Goal: Obtain resource: Download file/media

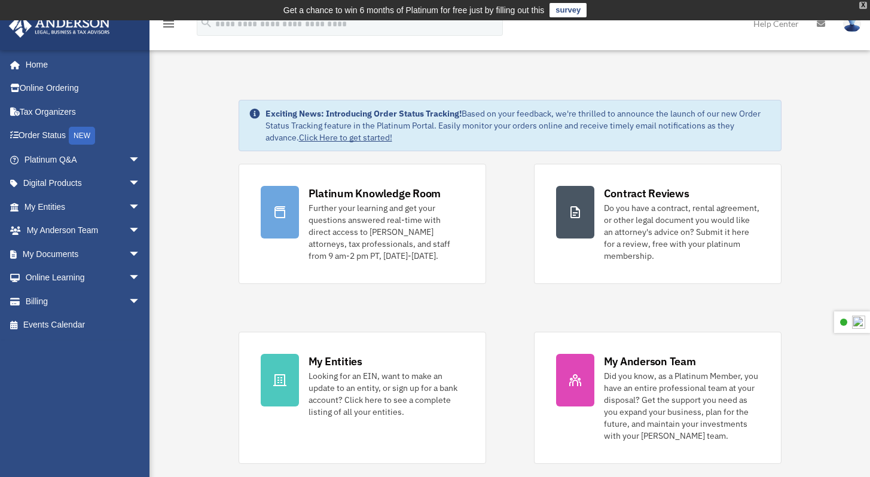
click at [864, 7] on div "X" at bounding box center [863, 5] width 8 height 7
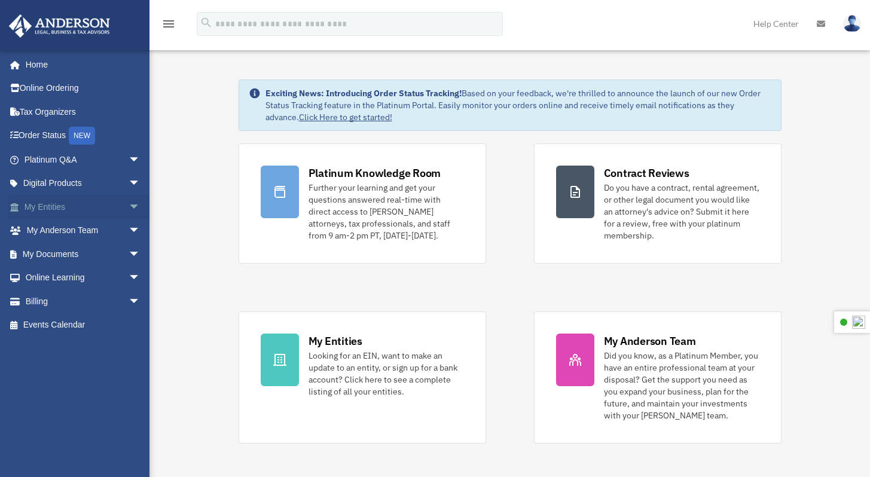
click at [129, 205] on span "arrow_drop_down" at bounding box center [141, 207] width 24 height 25
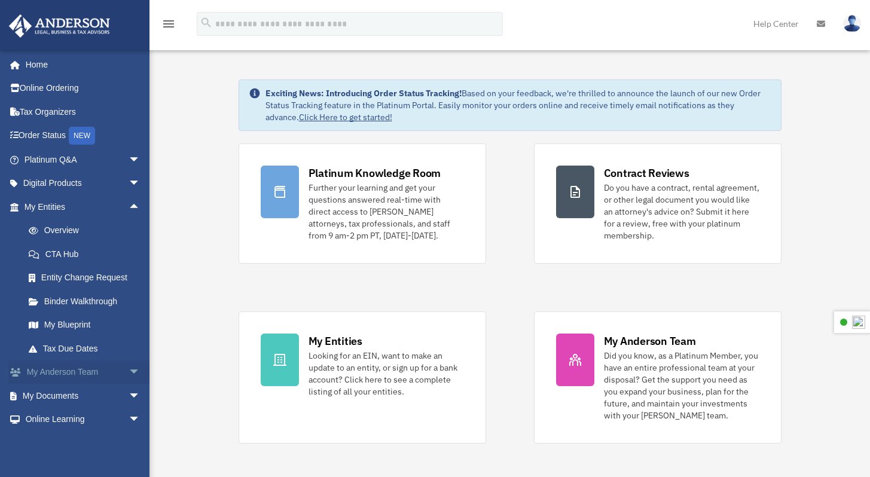
click at [129, 376] on span "arrow_drop_down" at bounding box center [141, 373] width 24 height 25
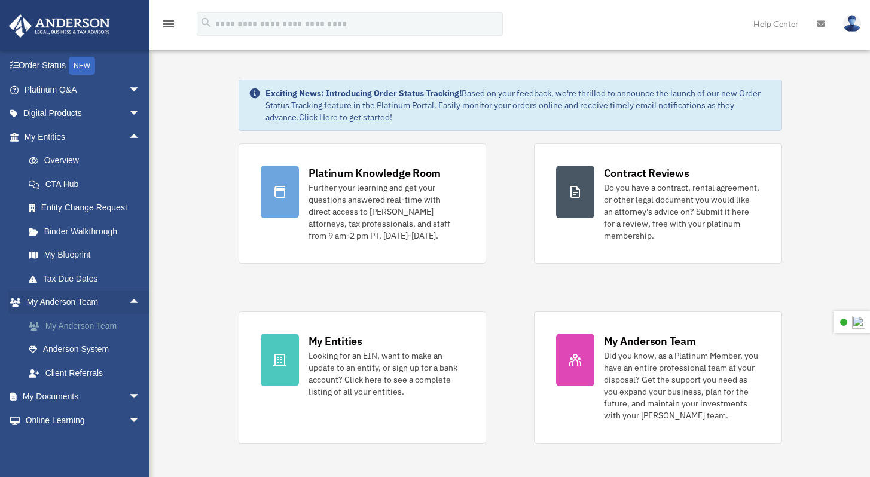
scroll to position [115, 0]
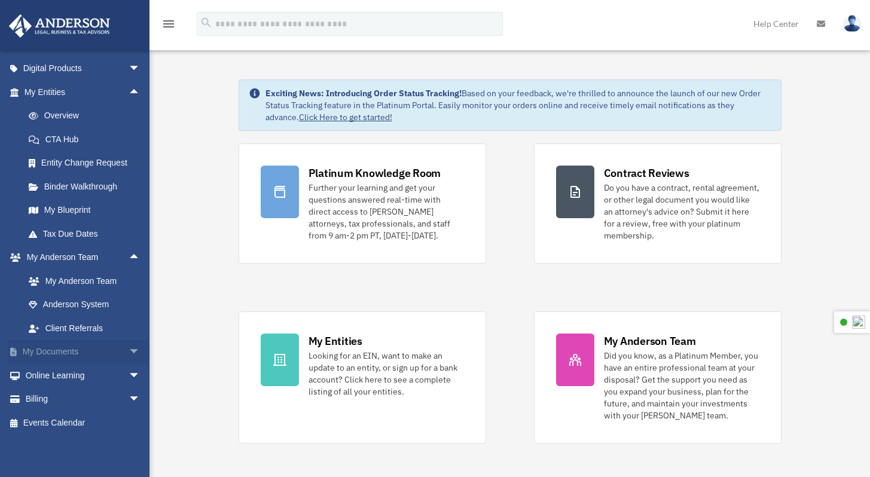
click at [71, 349] on link "My Documents arrow_drop_down" at bounding box center [83, 352] width 150 height 24
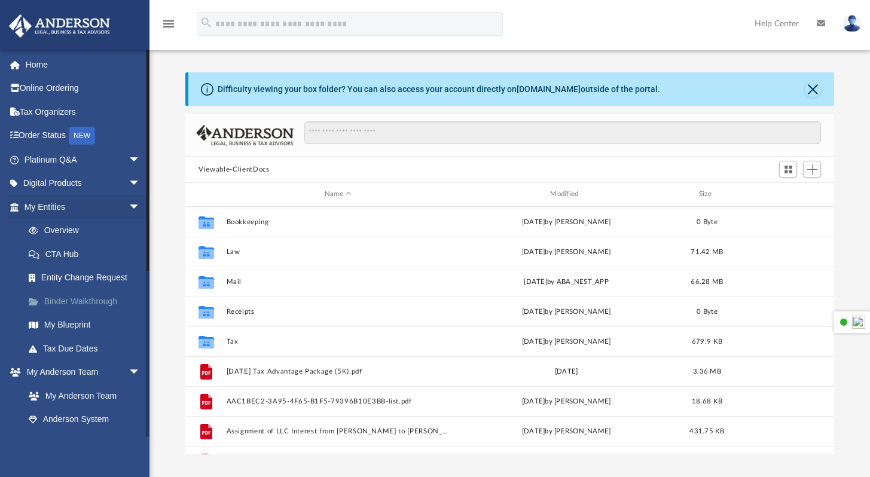
scroll to position [263, 639]
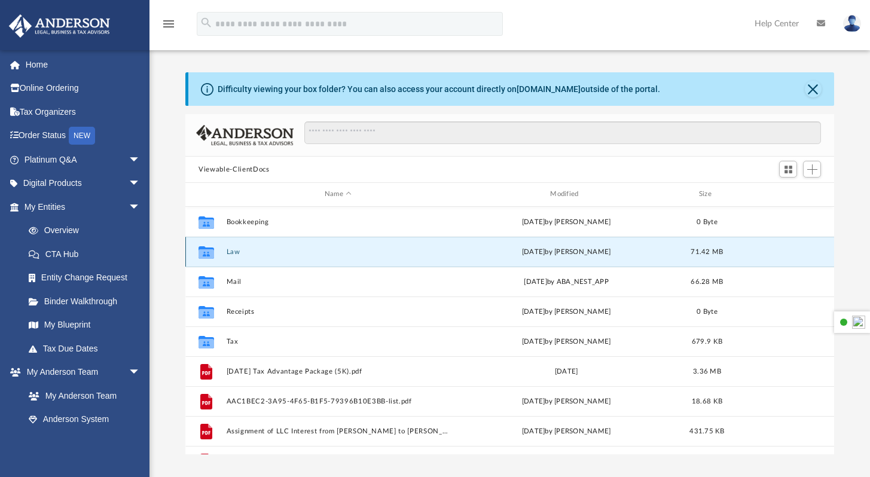
click at [236, 250] on button "Law" at bounding box center [338, 252] width 223 height 8
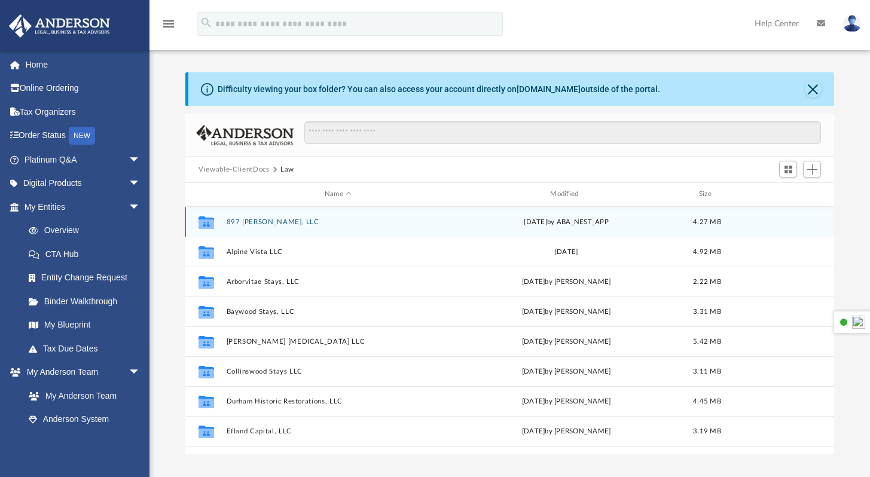
scroll to position [89, 0]
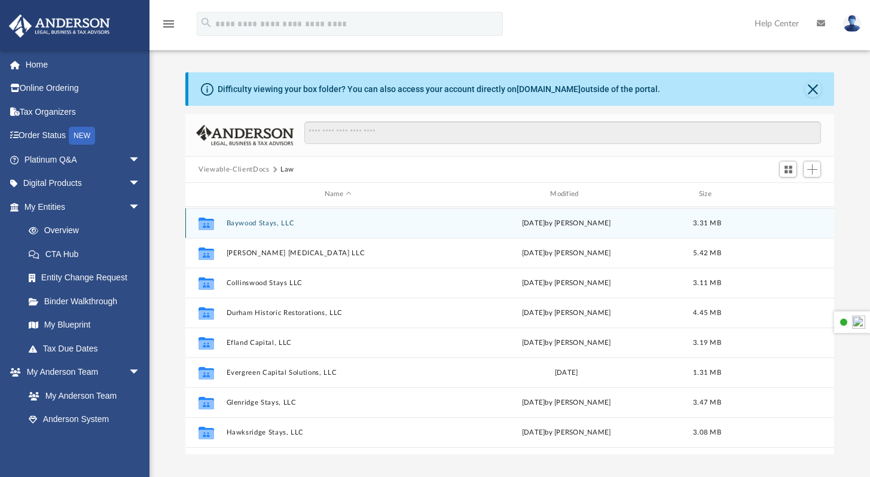
click at [250, 219] on button "Baywood Stays, LLC" at bounding box center [338, 223] width 223 height 8
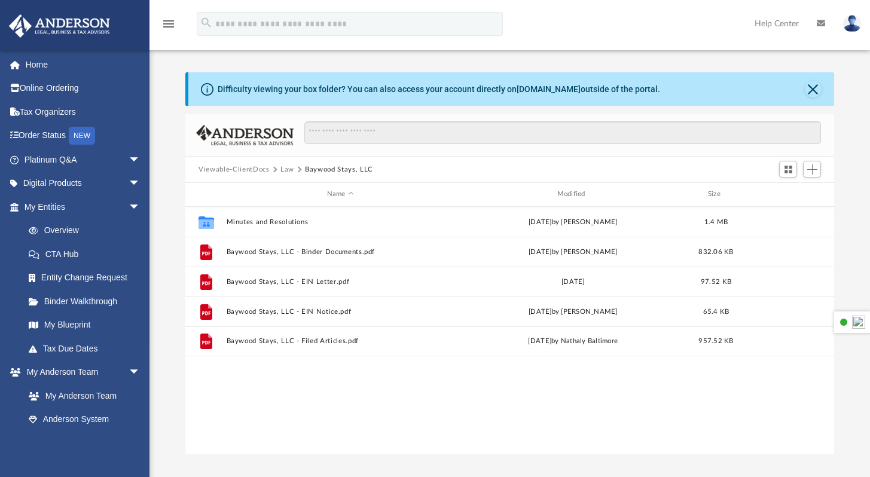
scroll to position [0, 0]
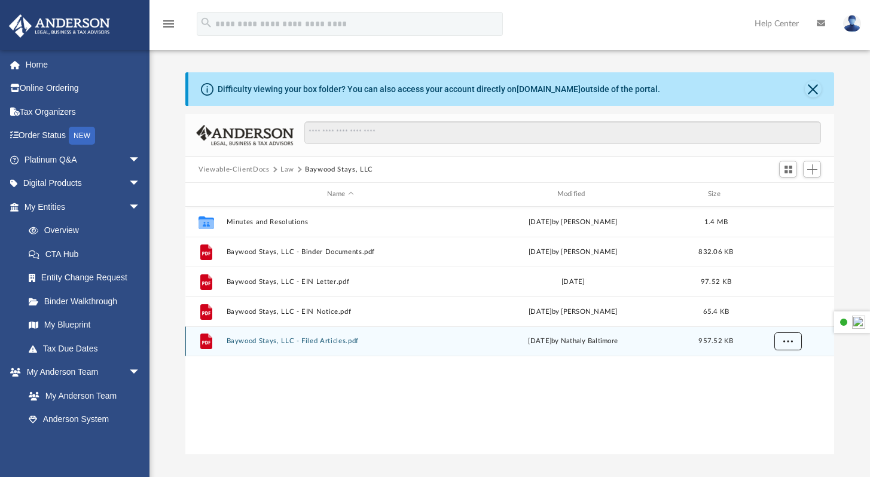
click at [786, 342] on span "More options" at bounding box center [788, 341] width 10 height 7
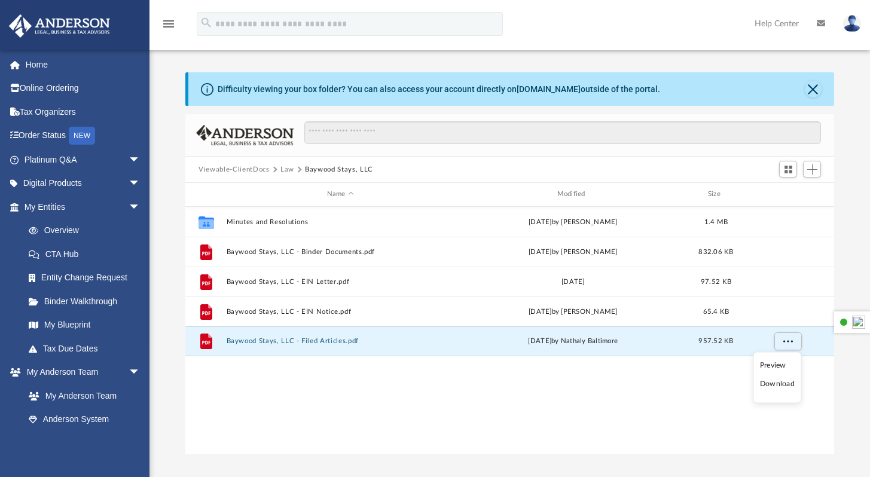
click at [779, 386] on li "Download" at bounding box center [777, 384] width 35 height 13
click at [785, 338] on span "More options" at bounding box center [788, 341] width 10 height 7
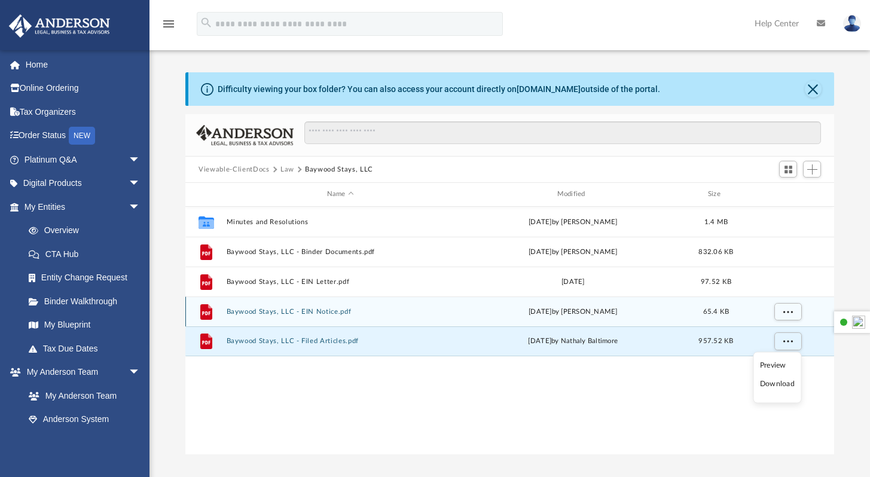
click at [754, 308] on div "grid" at bounding box center [788, 311] width 84 height 23
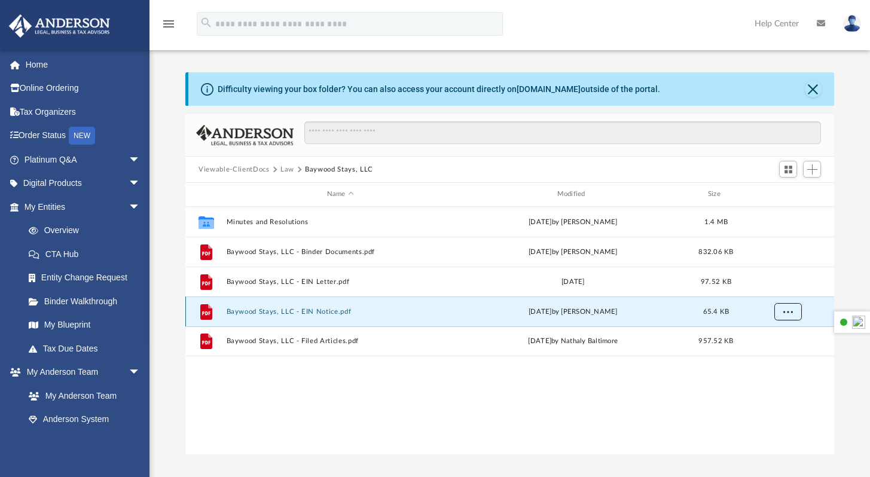
click at [783, 309] on span "More options" at bounding box center [788, 311] width 10 height 7
click at [782, 355] on li "Download" at bounding box center [777, 354] width 35 height 13
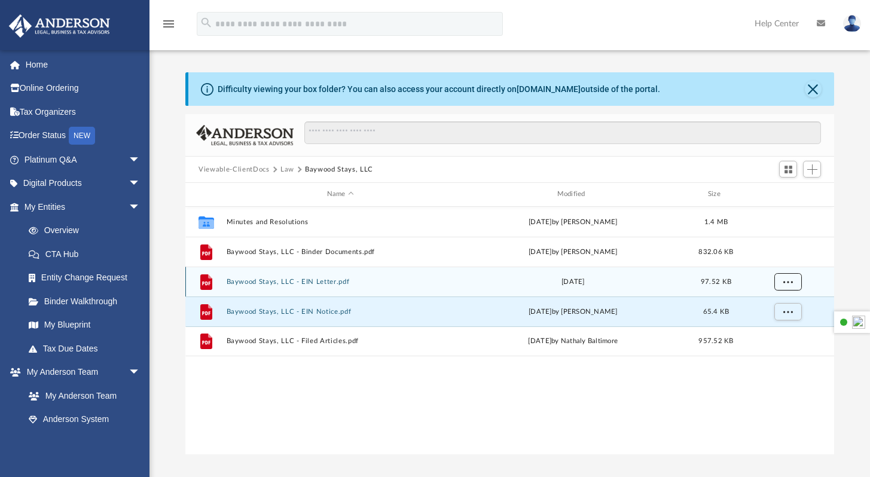
click at [785, 283] on span "More options" at bounding box center [788, 281] width 10 height 7
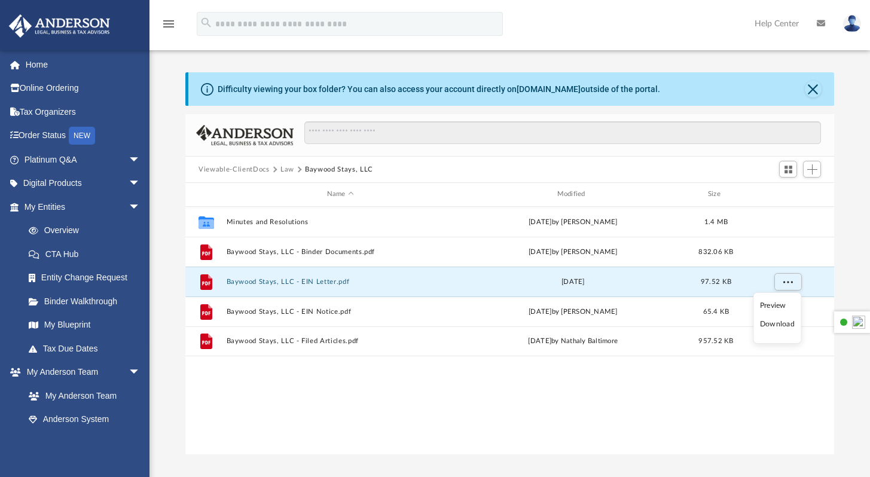
click at [785, 327] on li "Download" at bounding box center [777, 324] width 35 height 13
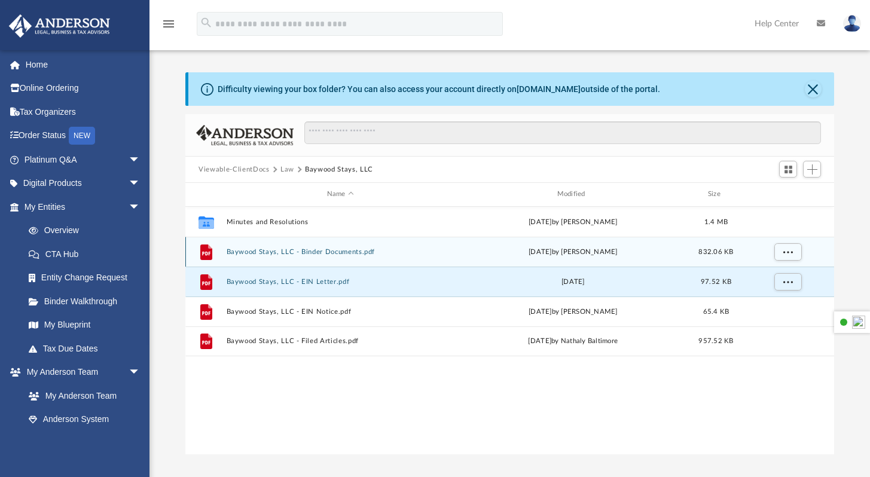
click at [346, 249] on button "Baywood Stays, LLC - Binder Documents.pdf" at bounding box center [341, 252] width 228 height 8
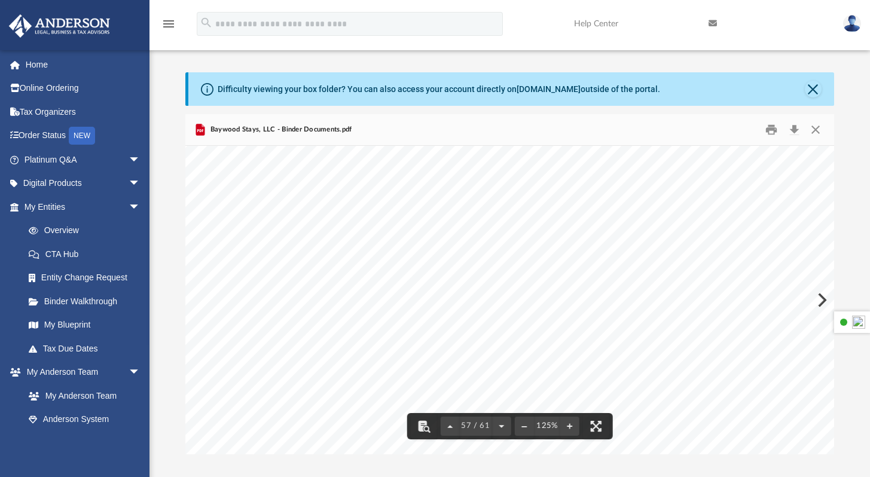
scroll to position [44294, 0]
click at [820, 132] on button "Close" at bounding box center [815, 130] width 22 height 19
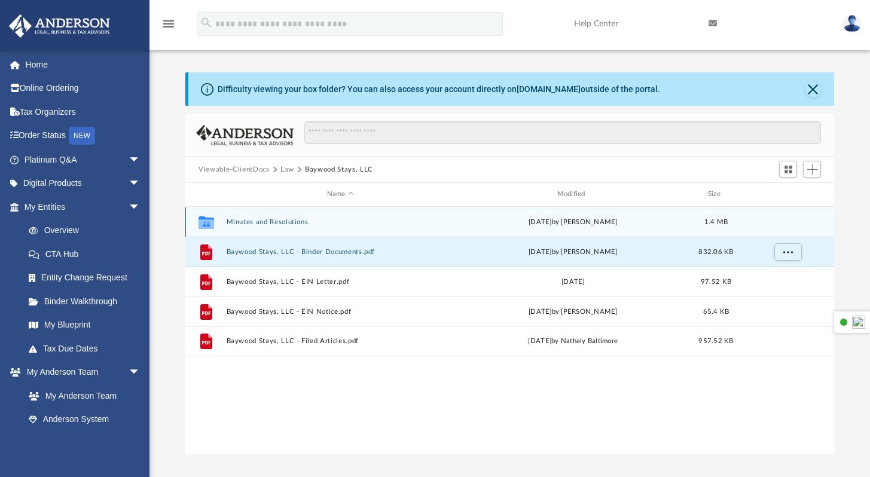
click at [283, 220] on button "Minutes and Resolutions" at bounding box center [341, 222] width 228 height 8
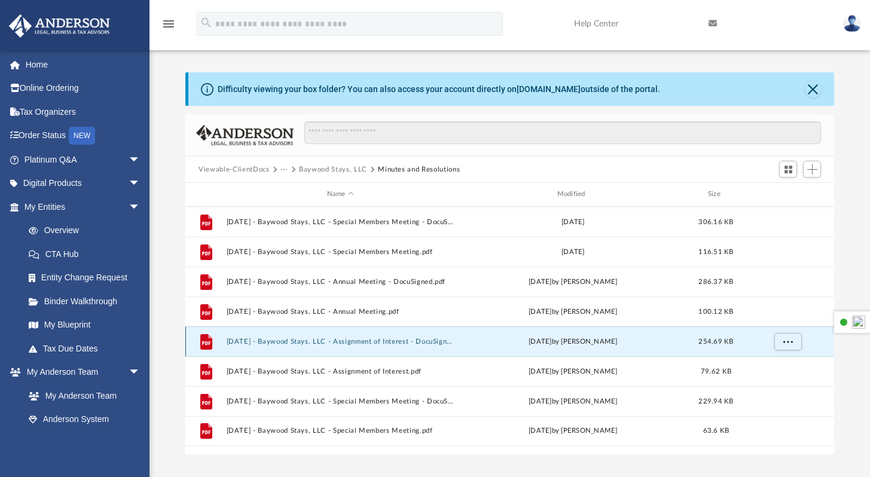
click at [397, 341] on button "2025.02.28 - Baywood Stays, LLC - Assignment of Interest - DocuSigned.pdf" at bounding box center [341, 342] width 228 height 8
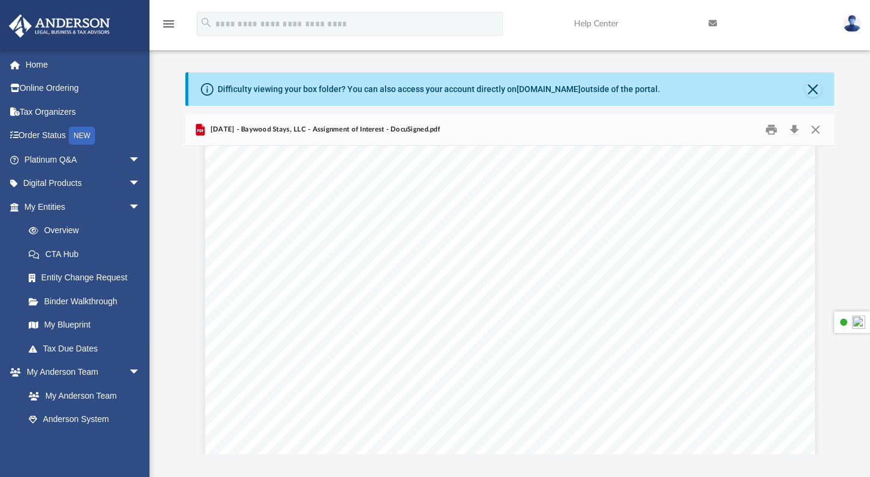
scroll to position [1127, 0]
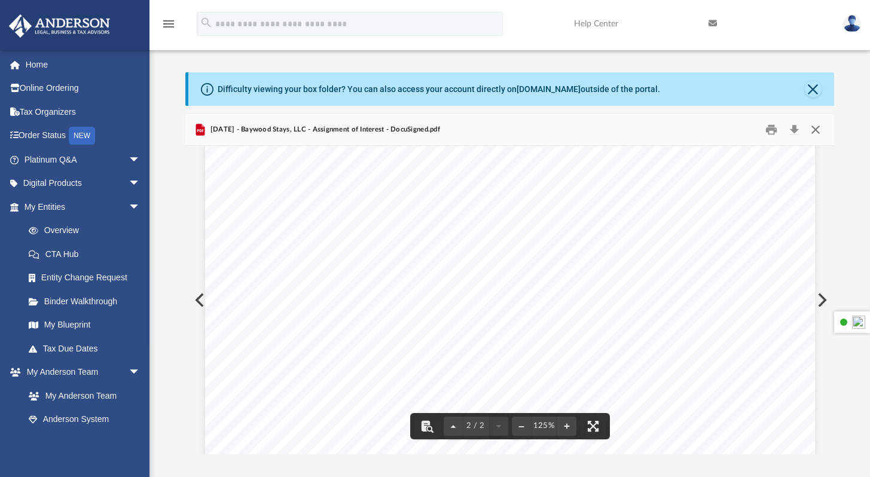
click at [818, 130] on button "Close" at bounding box center [815, 130] width 22 height 19
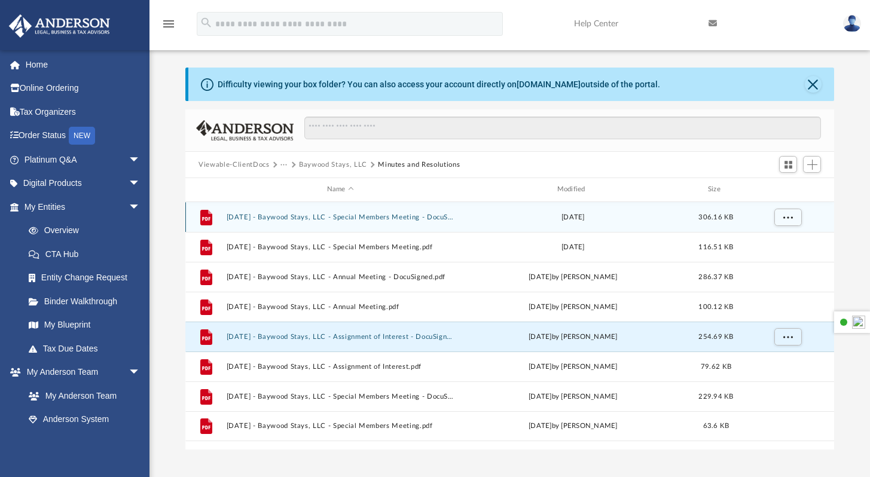
scroll to position [0, 0]
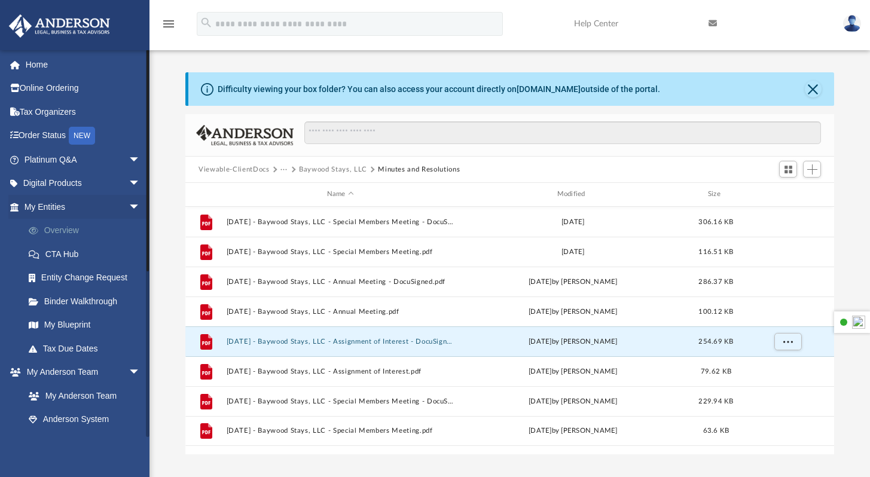
click at [68, 228] on link "Overview" at bounding box center [88, 231] width 142 height 24
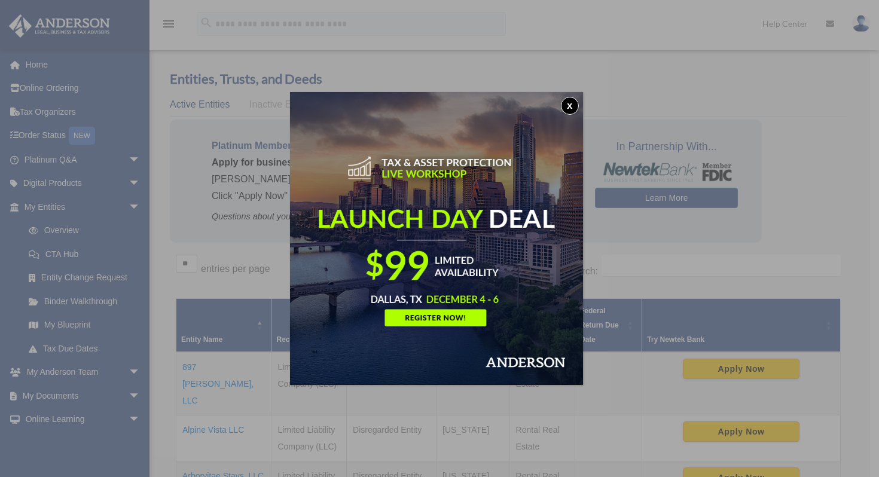
click at [573, 105] on button "x" at bounding box center [570, 106] width 18 height 18
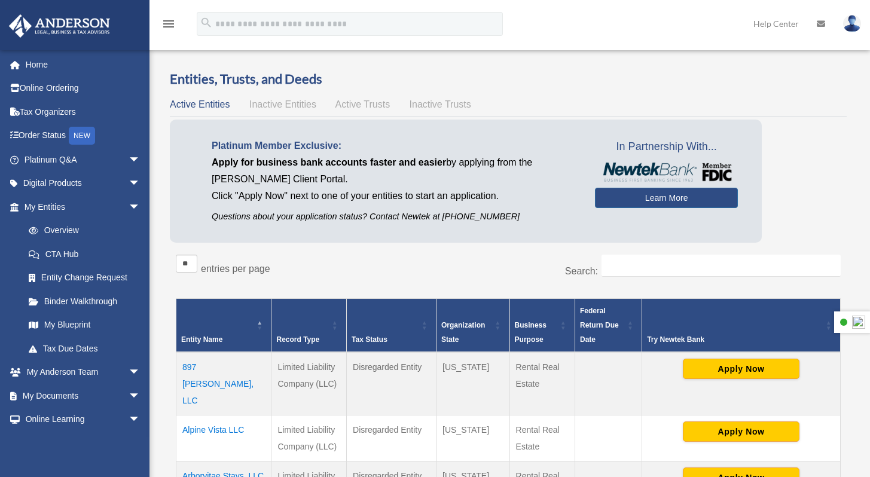
click at [282, 97] on div "Active Entities Inactive Entities Active Trusts Inactive Trusts" at bounding box center [508, 104] width 677 height 17
click at [277, 107] on span "Inactive Entities" at bounding box center [282, 104] width 67 height 10
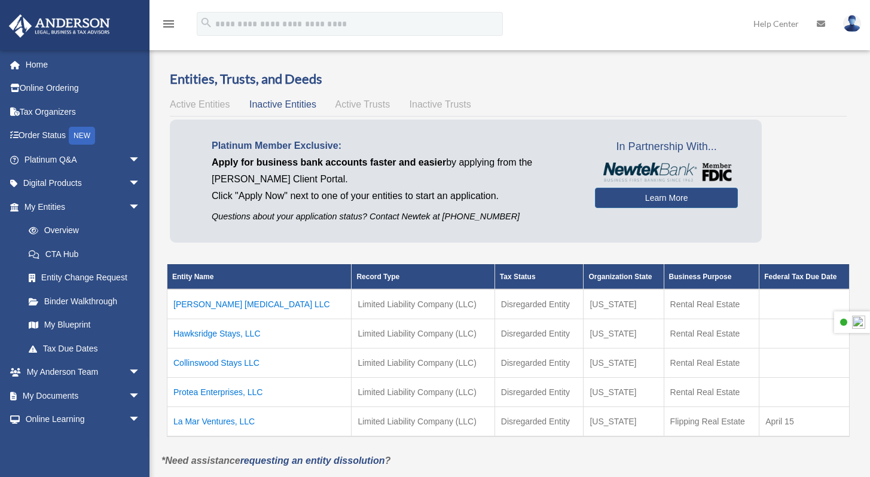
click at [368, 109] on span "Active Trusts" at bounding box center [363, 104] width 55 height 10
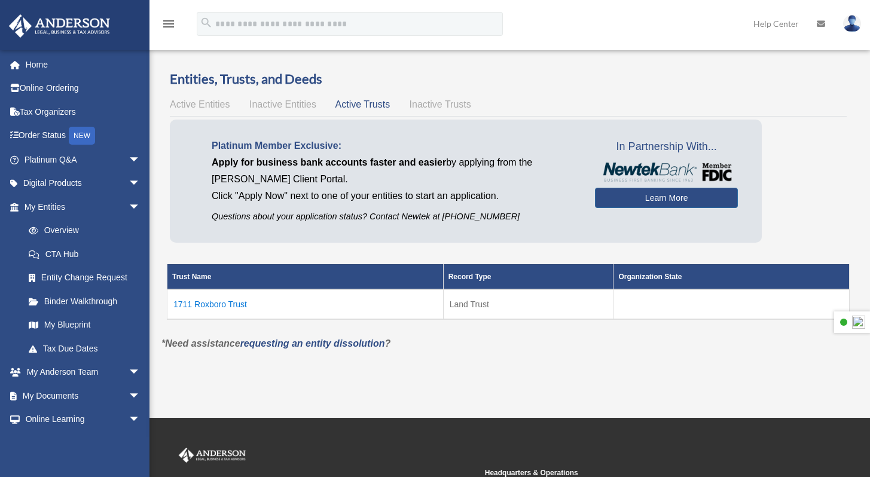
click at [215, 111] on div "Active Entities Inactive Entities Active Trusts Inactive Trusts" at bounding box center [508, 104] width 677 height 17
click at [216, 107] on span "Active Entities" at bounding box center [200, 104] width 60 height 10
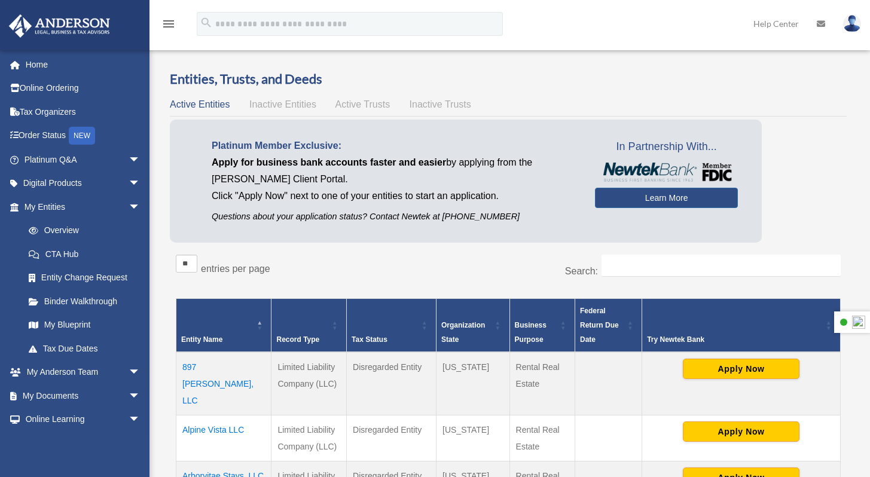
click at [369, 108] on span "Active Trusts" at bounding box center [363, 104] width 55 height 10
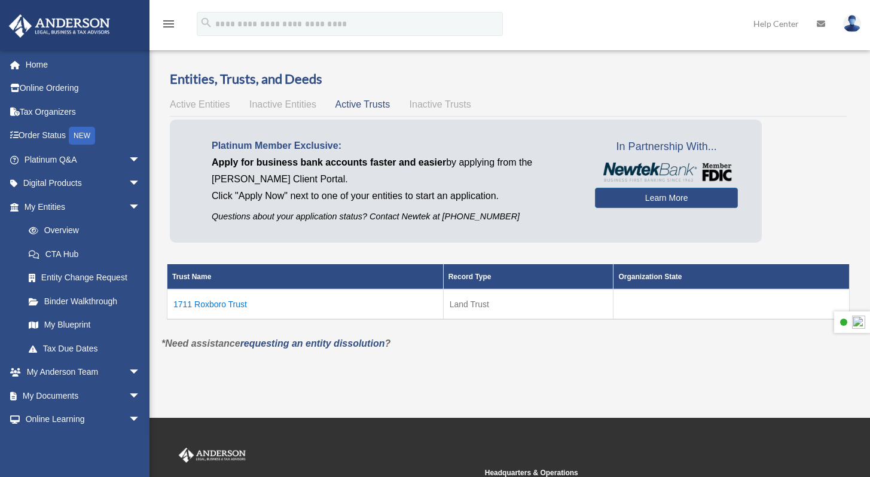
click at [206, 103] on span "Active Entities" at bounding box center [200, 104] width 60 height 10
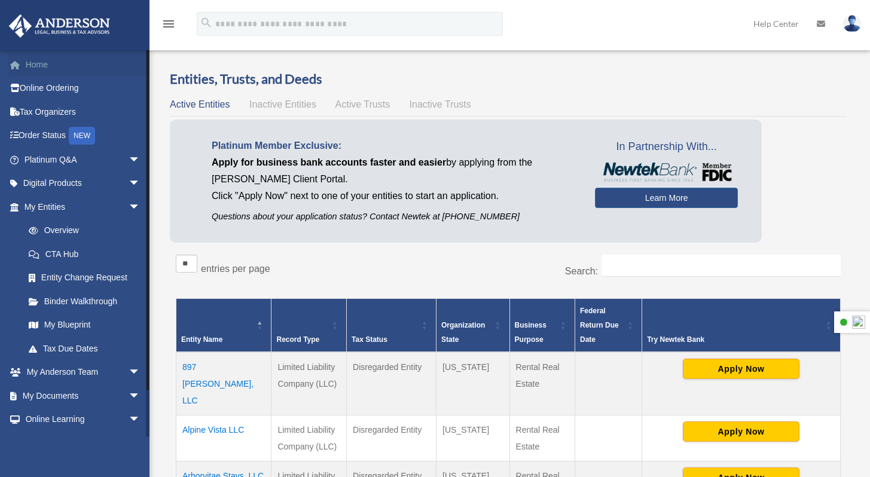
click at [50, 71] on link "Home" at bounding box center [83, 65] width 150 height 24
